Goal: Navigation & Orientation: Find specific page/section

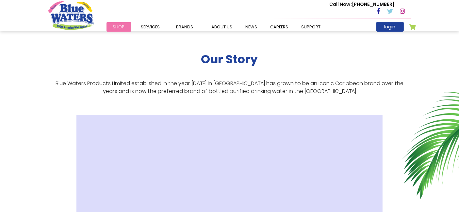
scroll to position [73, 0]
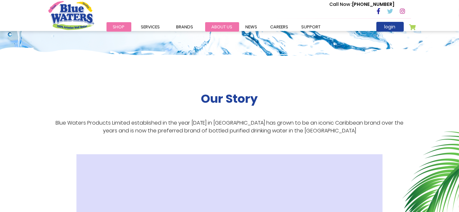
click at [217, 27] on link "about us" at bounding box center [222, 26] width 34 height 9
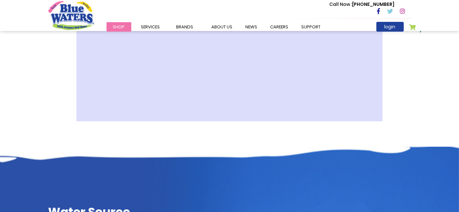
scroll to position [254, 0]
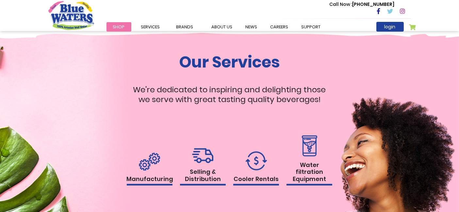
scroll to position [616, 0]
